Goal: Task Accomplishment & Management: Use online tool/utility

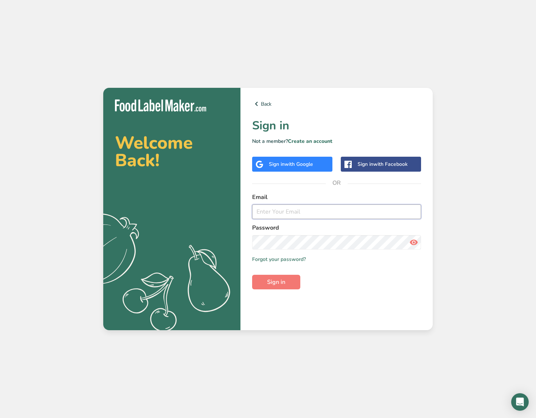
type input "[EMAIL_ADDRESS][DOMAIN_NAME]"
click at [276, 282] on button "Sign in" at bounding box center [276, 282] width 48 height 15
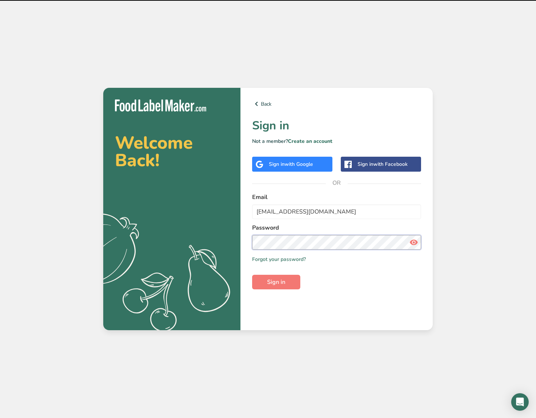
click at [276, 282] on button "Sign in" at bounding box center [276, 282] width 48 height 15
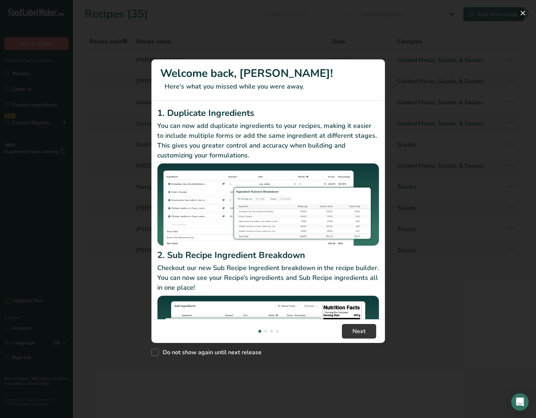
click at [525, 11] on button "New Features" at bounding box center [523, 13] width 12 height 12
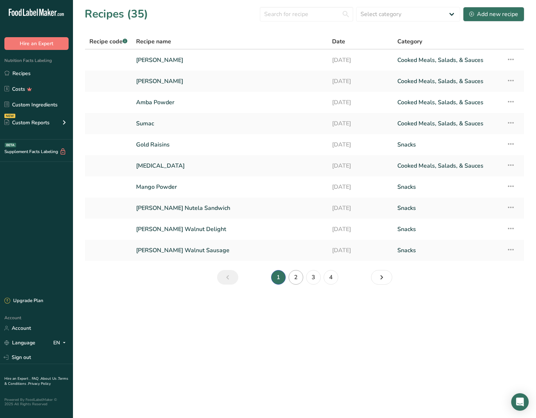
click at [297, 278] on link "2" at bounding box center [296, 277] width 15 height 15
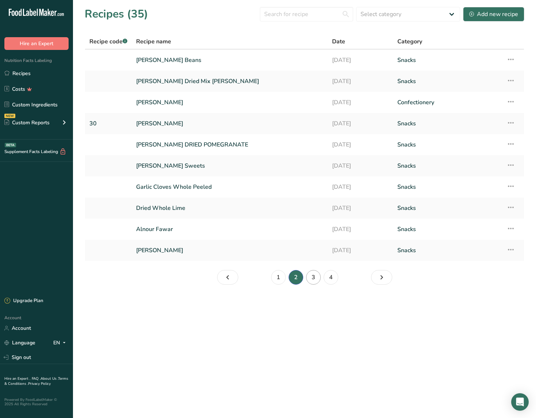
click at [310, 278] on link "3" at bounding box center [313, 277] width 15 height 15
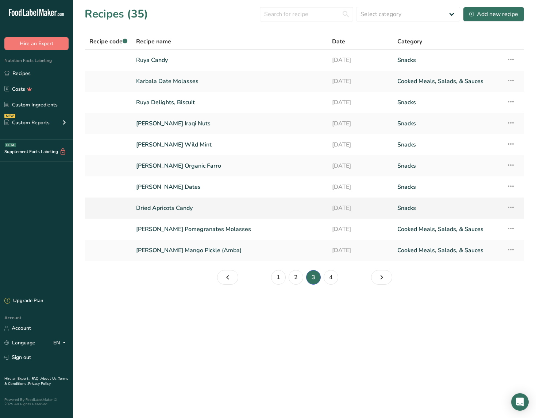
click at [184, 208] on link "Dried Apricots Candy" at bounding box center [229, 208] width 187 height 15
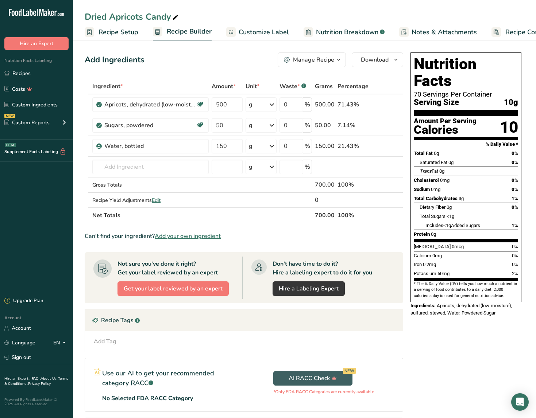
click at [115, 33] on span "Recipe Setup" at bounding box center [118, 32] width 40 height 10
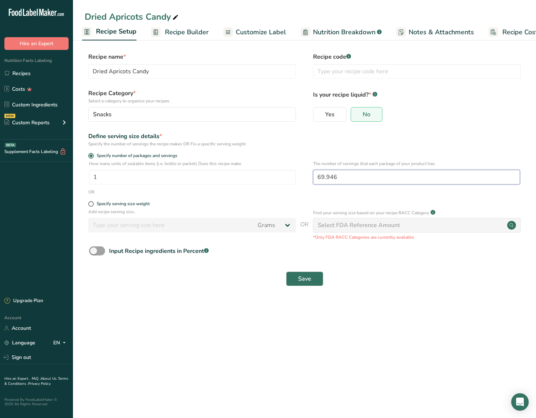
click at [347, 177] on input "69.946" at bounding box center [416, 177] width 207 height 15
type input "4.5"
click at [308, 277] on span "Save" at bounding box center [304, 279] width 13 height 9
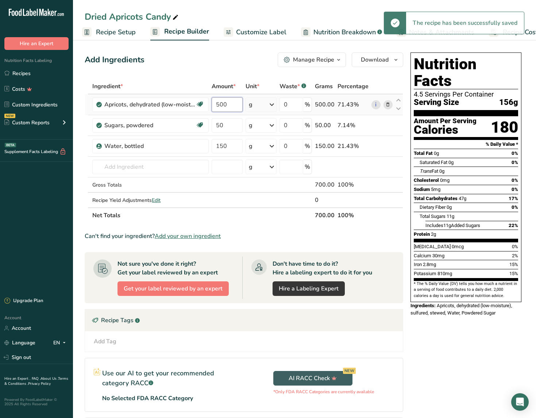
click at [234, 106] on input "500" at bounding box center [227, 104] width 31 height 15
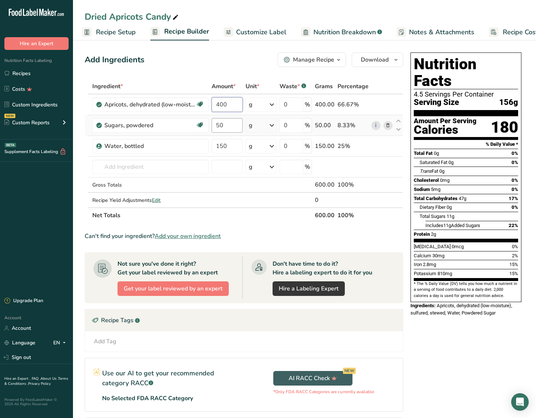
type input "400"
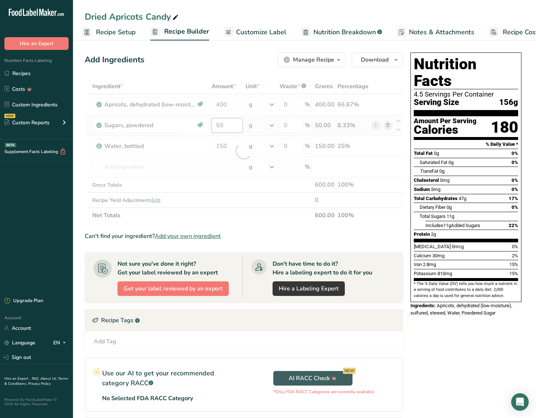
click at [229, 125] on div "Ingredient * Amount * Unit * Waste * .a-a{fill:#347362;}.b-a{fill:#fff;} Grams …" at bounding box center [244, 151] width 318 height 144
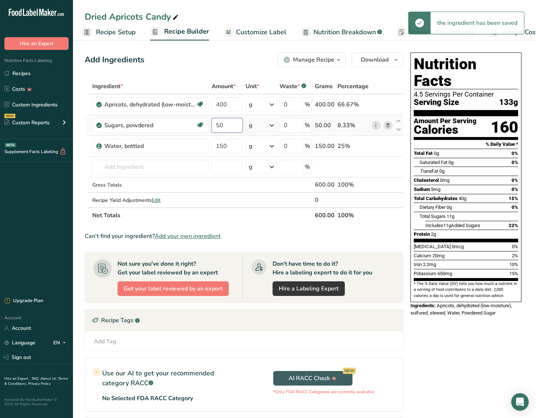
type input "5"
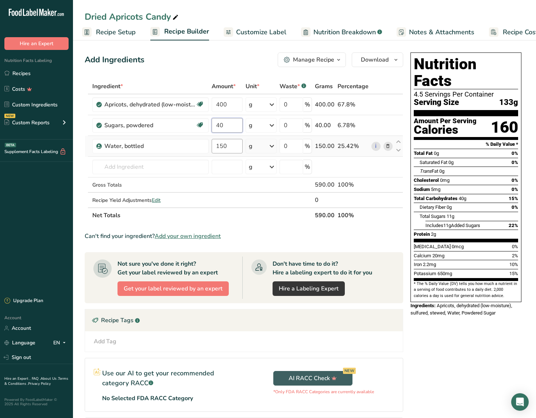
type input "40"
click at [234, 144] on div "Ingredient * Amount * Unit * Waste * .a-a{fill:#347362;}.b-a{fill:#fff;} Grams …" at bounding box center [244, 151] width 318 height 144
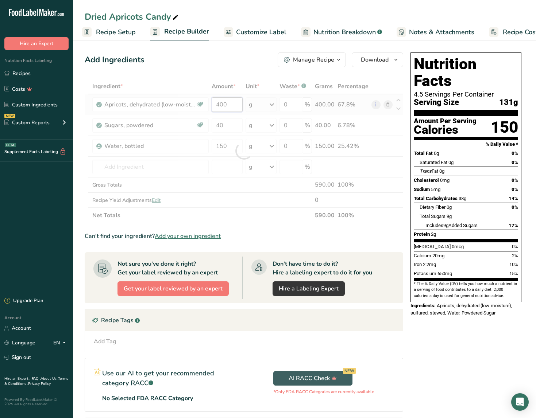
click at [230, 102] on div "Ingredient * Amount * Unit * Waste * .a-a{fill:#347362;}.b-a{fill:#fff;} Grams …" at bounding box center [244, 151] width 318 height 144
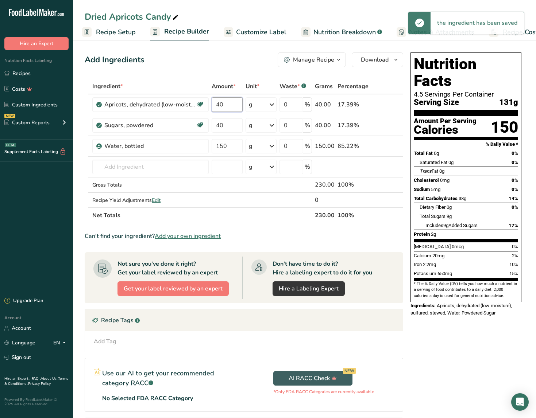
type input "4"
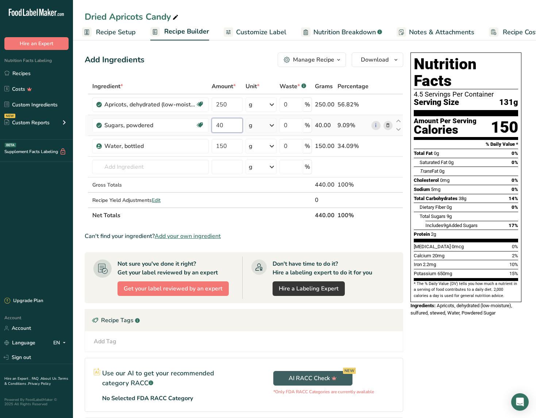
click at [232, 129] on div "Ingredient * Amount * Unit * Waste * .a-a{fill:#347362;}.b-a{fill:#fff;} Grams …" at bounding box center [244, 151] width 318 height 144
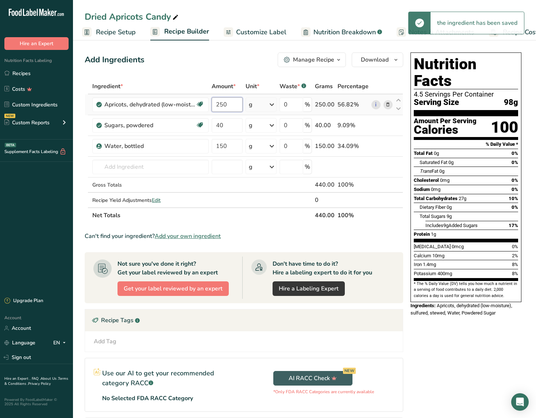
click at [235, 103] on div "Ingredient * Amount * Unit * Waste * .a-a{fill:#347362;}.b-a{fill:#fff;} Grams …" at bounding box center [244, 151] width 318 height 144
type input "260"
click at [231, 121] on div "Ingredient * Amount * Unit * Waste * .a-a{fill:#347362;}.b-a{fill:#fff;} Grams …" at bounding box center [244, 151] width 318 height 144
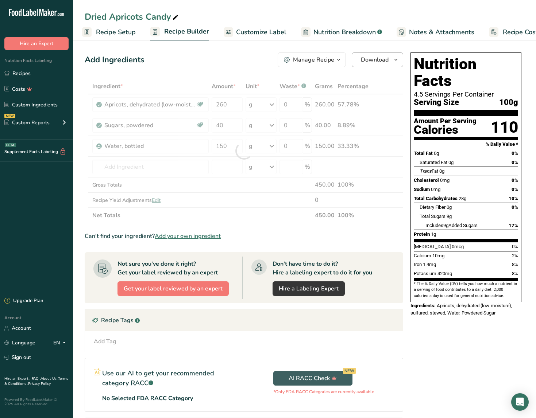
click at [383, 63] on span "Download" at bounding box center [375, 59] width 28 height 9
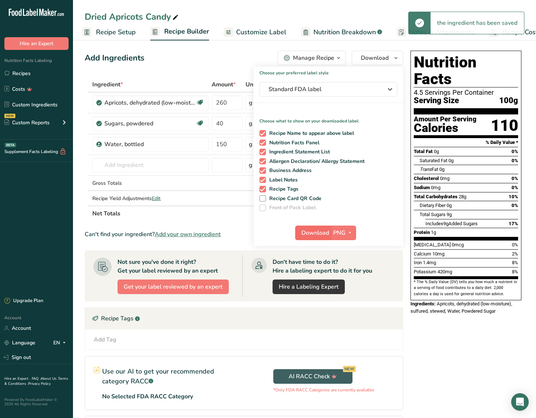
click at [329, 234] on button "Download" at bounding box center [313, 233] width 36 height 15
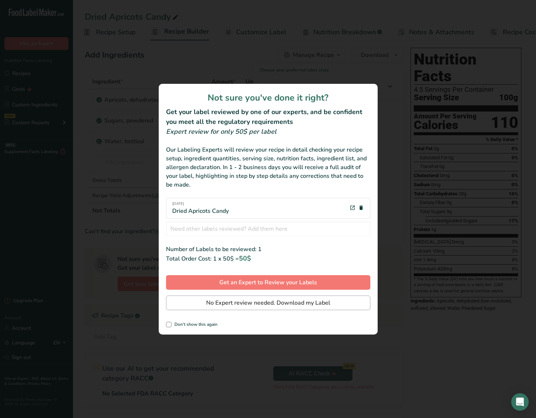
click at [266, 304] on span "No Expert review needed. Download my Label" at bounding box center [268, 303] width 124 height 9
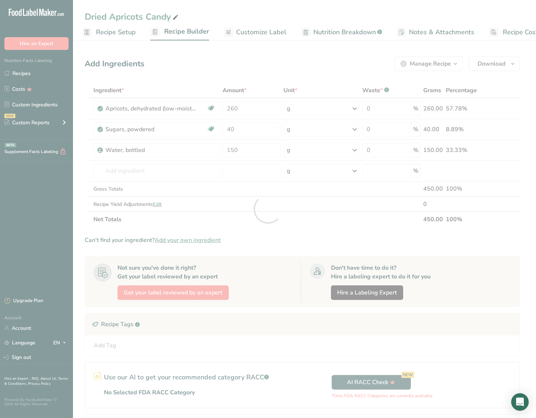
scroll to position [0, 0]
